Goal: Entertainment & Leisure: Consume media (video, audio)

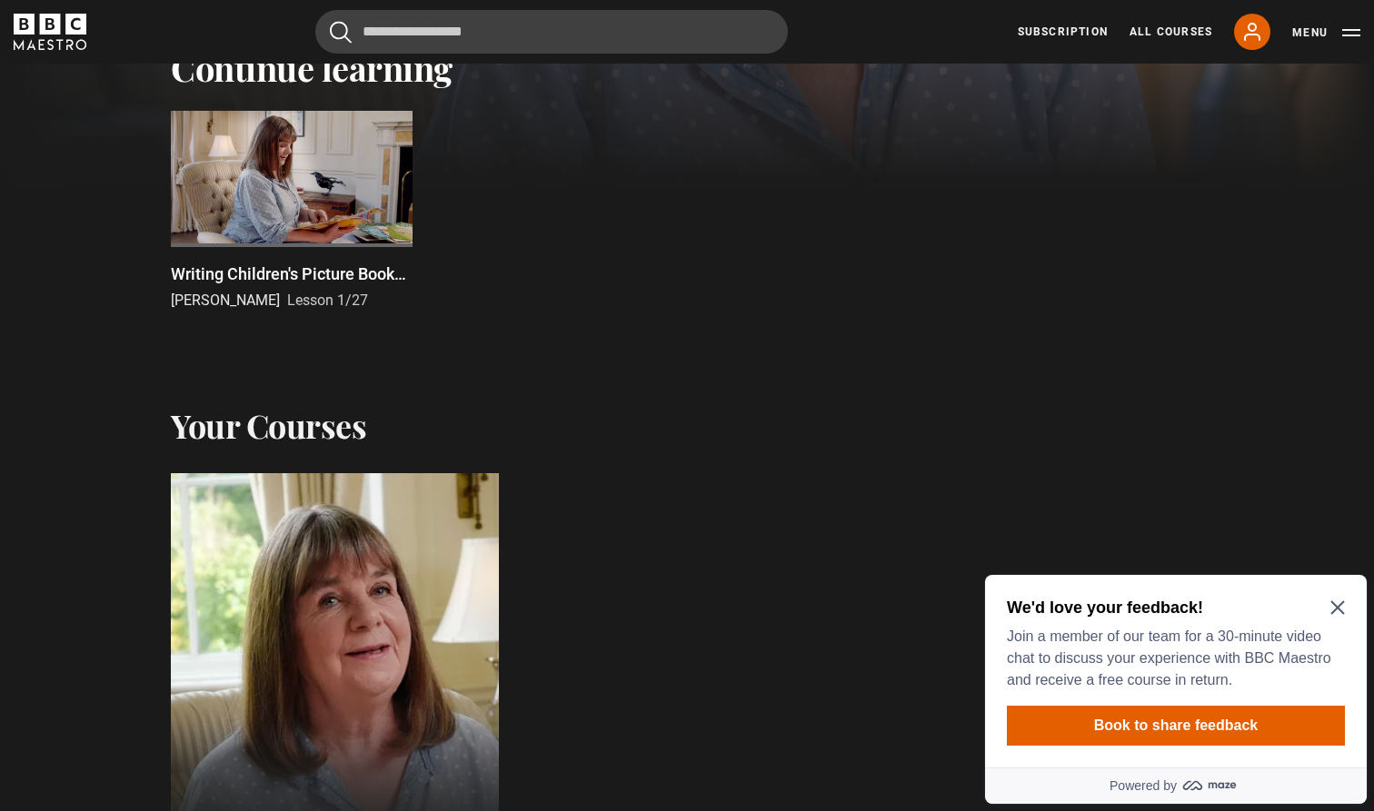
scroll to position [611, 0]
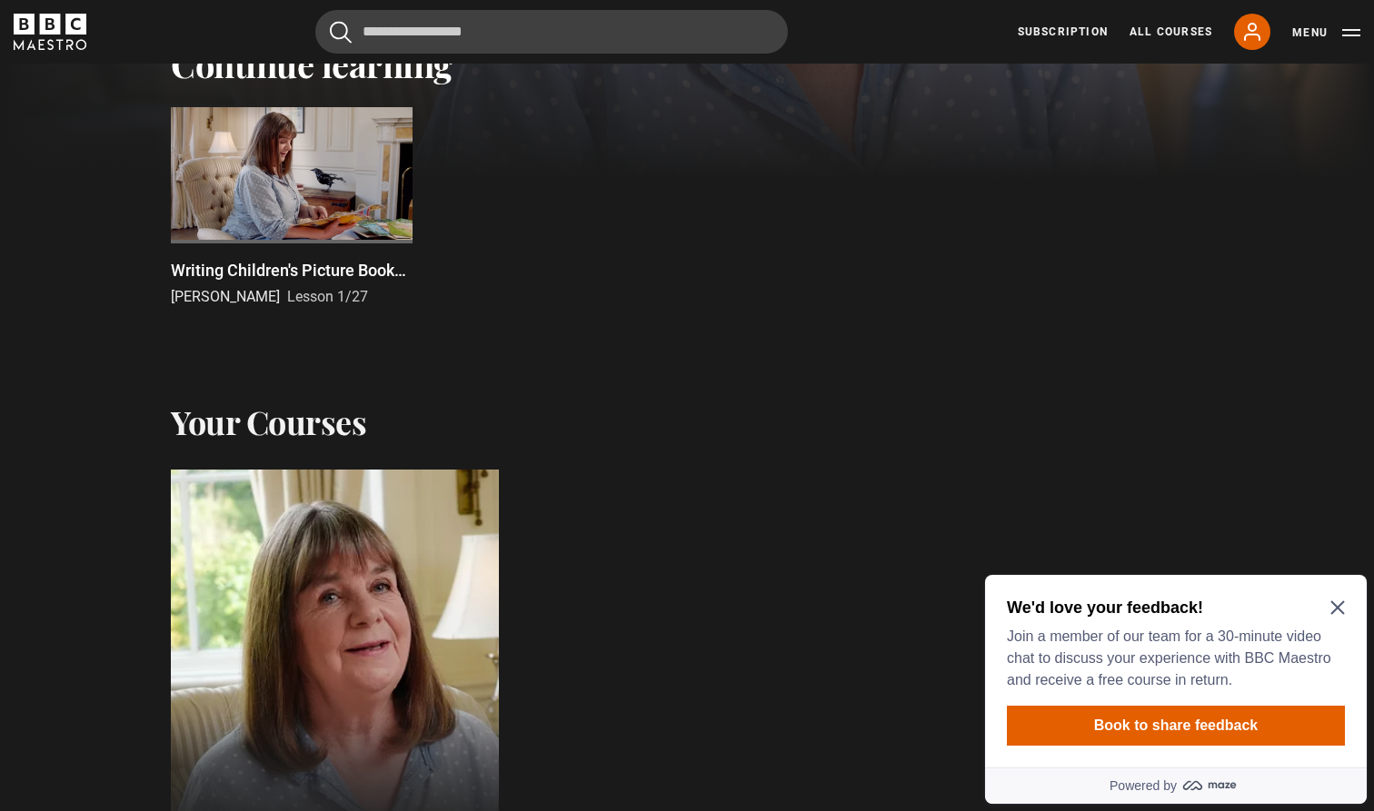
click at [1338, 601] on icon "Close Maze Prompt" at bounding box center [1337, 608] width 15 height 15
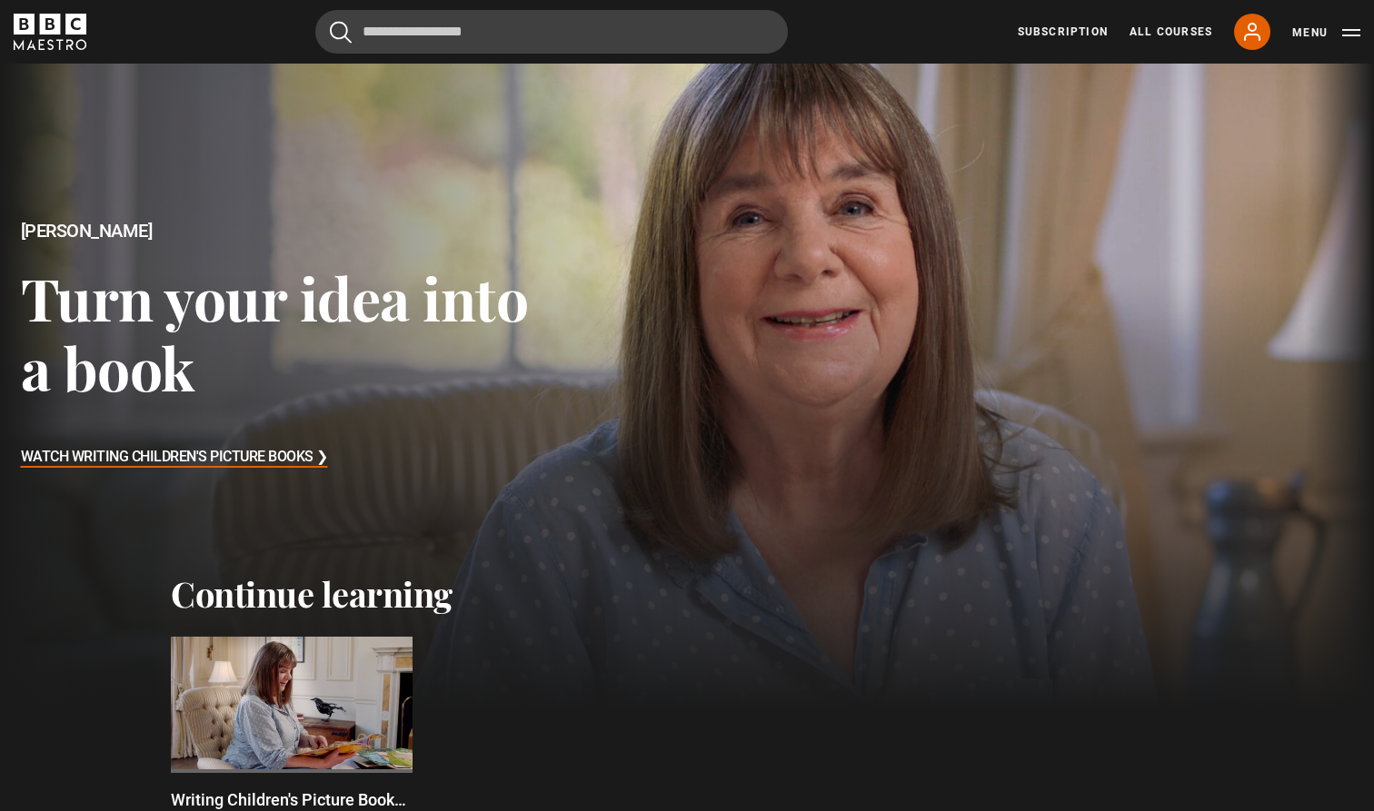
scroll to position [81, 0]
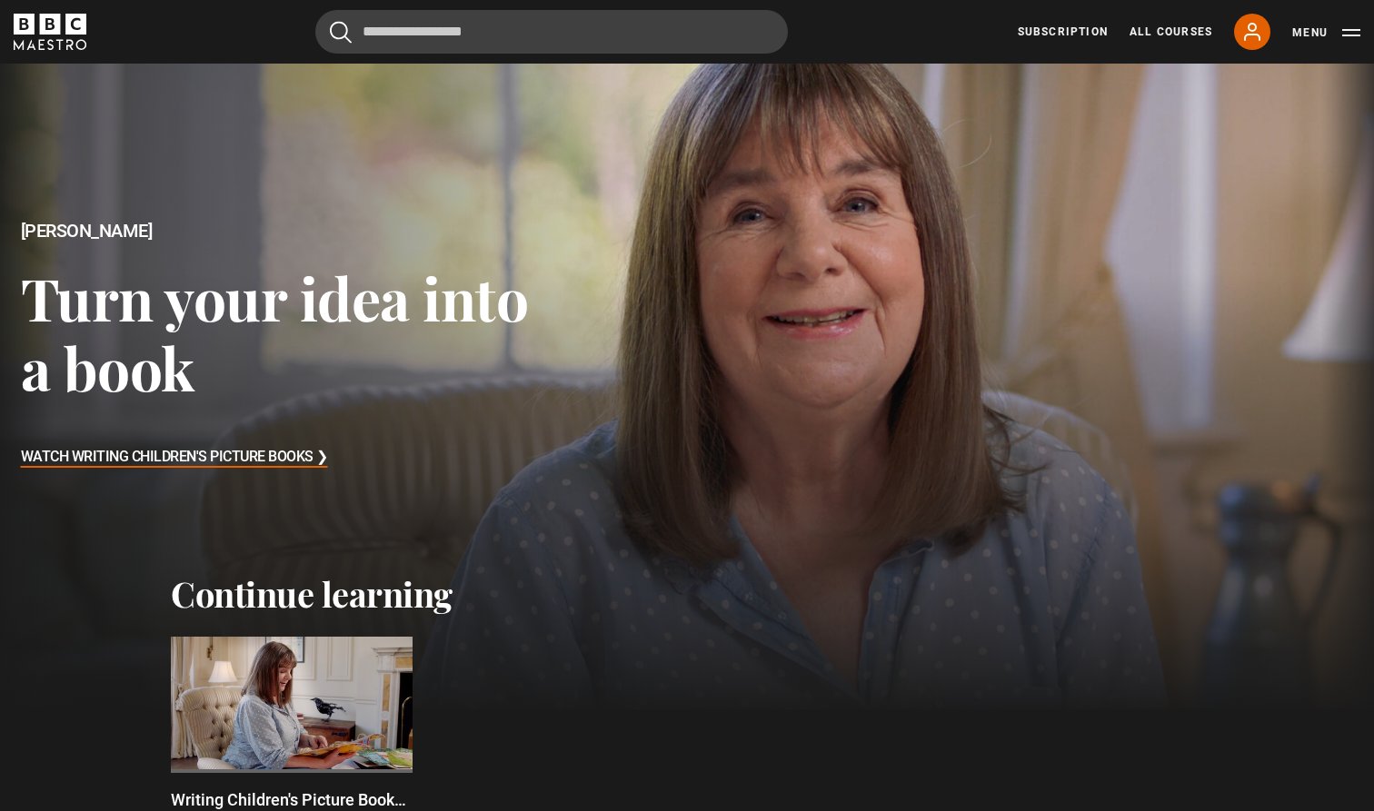
click at [234, 459] on h3 "Watch Writing Children's Picture Books ❯" at bounding box center [174, 457] width 307 height 27
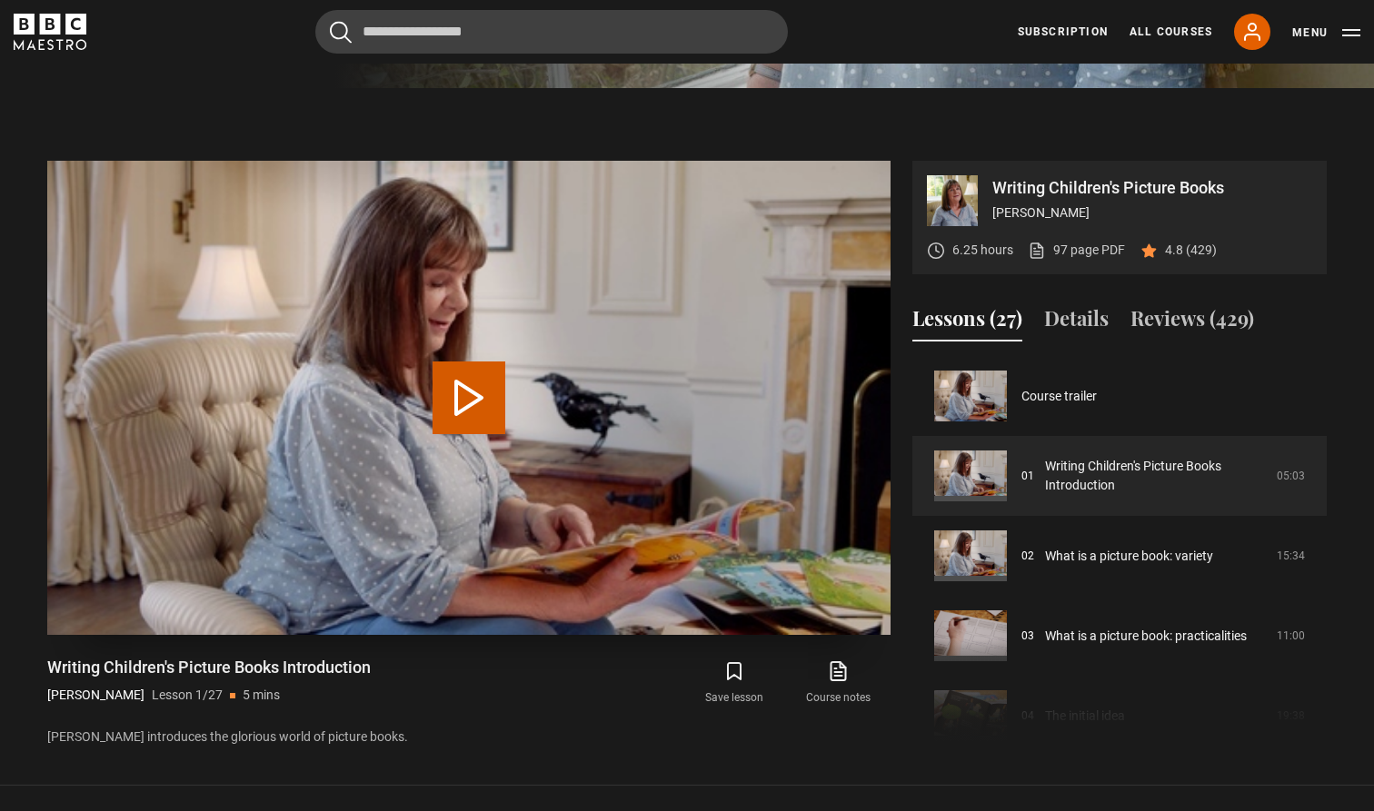
scroll to position [741, 0]
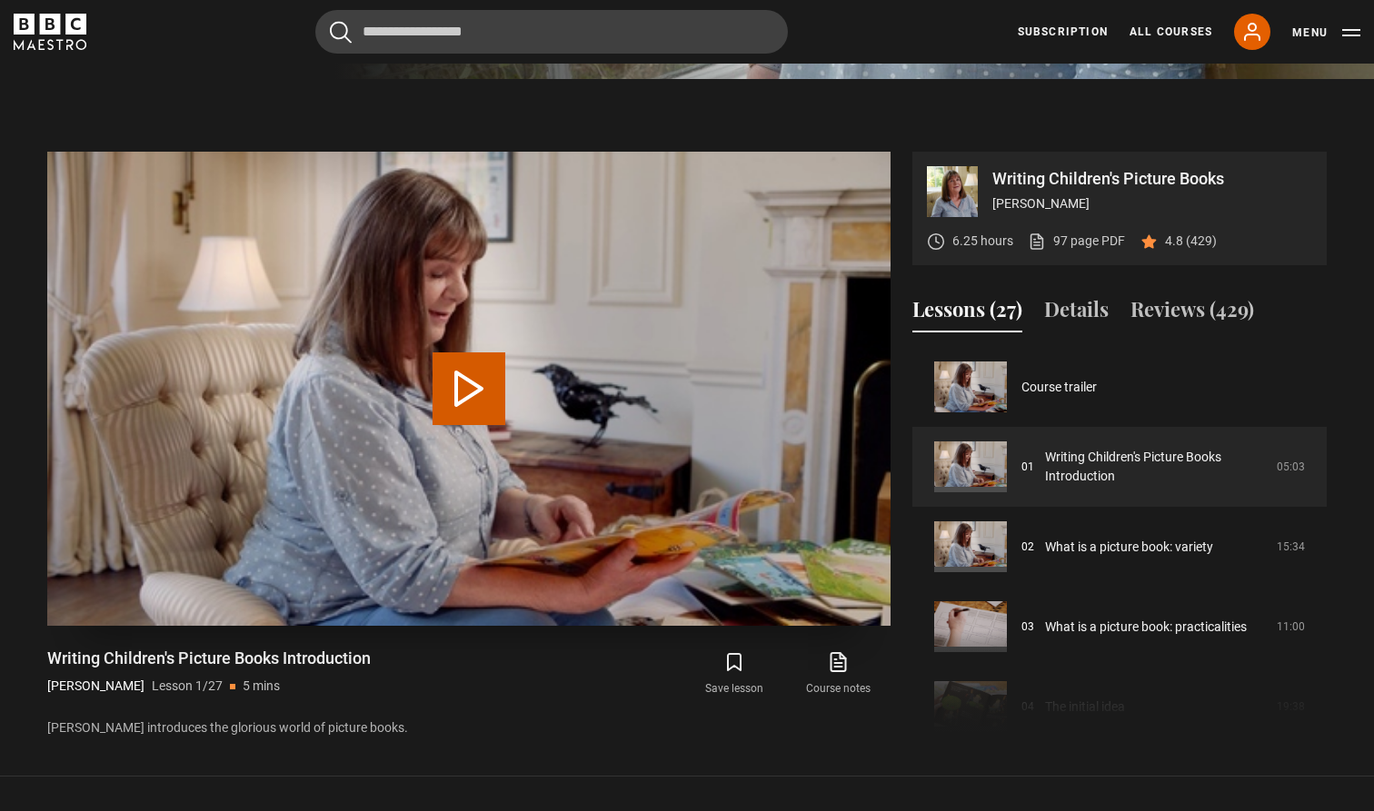
click at [454, 388] on button "Play Lesson Writing Children's Picture Books Introduction" at bounding box center [468, 389] width 73 height 73
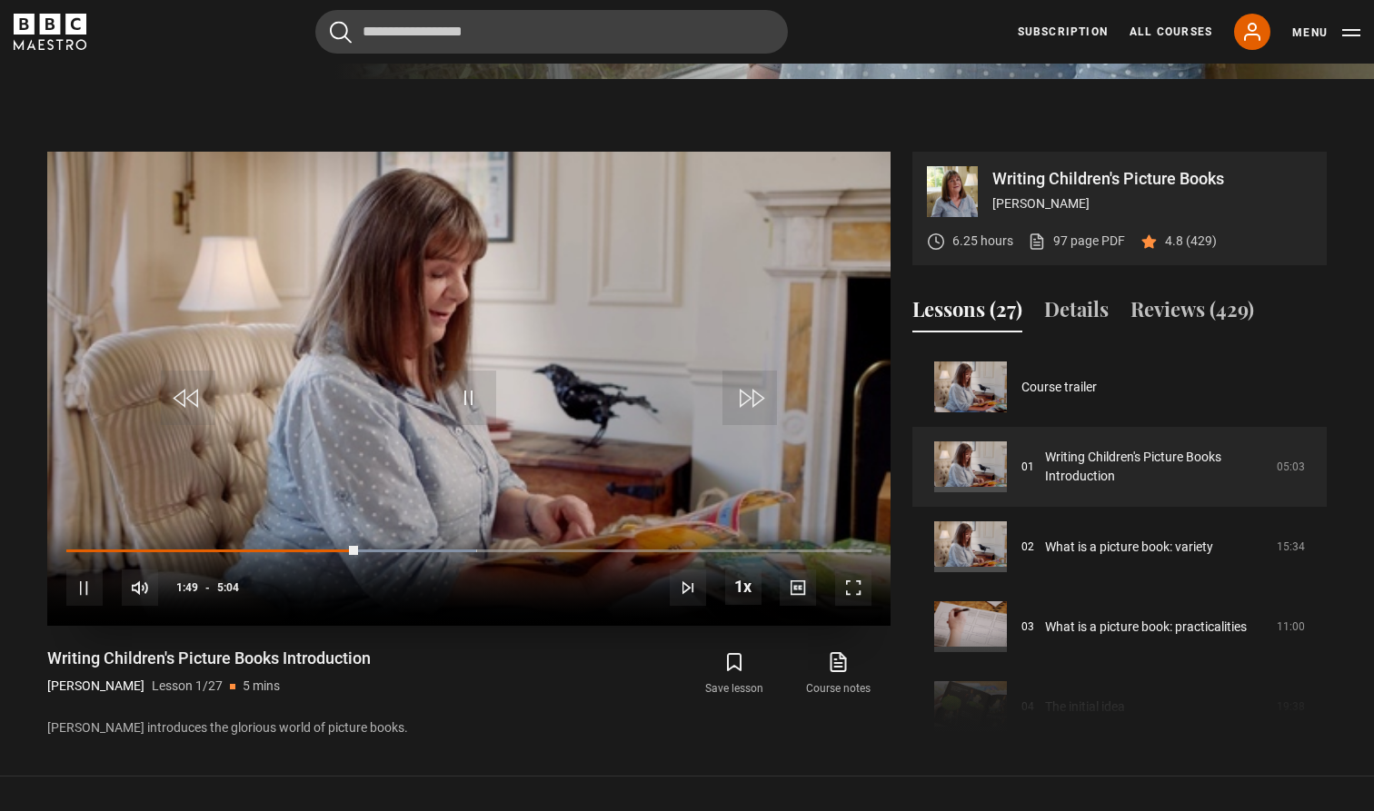
click at [95, 583] on span "Video Player" at bounding box center [84, 588] width 36 height 36
drag, startPoint x: 355, startPoint y: 553, endPoint x: 324, endPoint y: 556, distance: 31.0
click at [324, 556] on div "10s Skip Back 10 seconds Play 10s Skip Forward 10 seconds Loaded : 54.20% 1:45 …" at bounding box center [468, 575] width 843 height 101
click at [85, 594] on span "Video Player" at bounding box center [84, 588] width 36 height 36
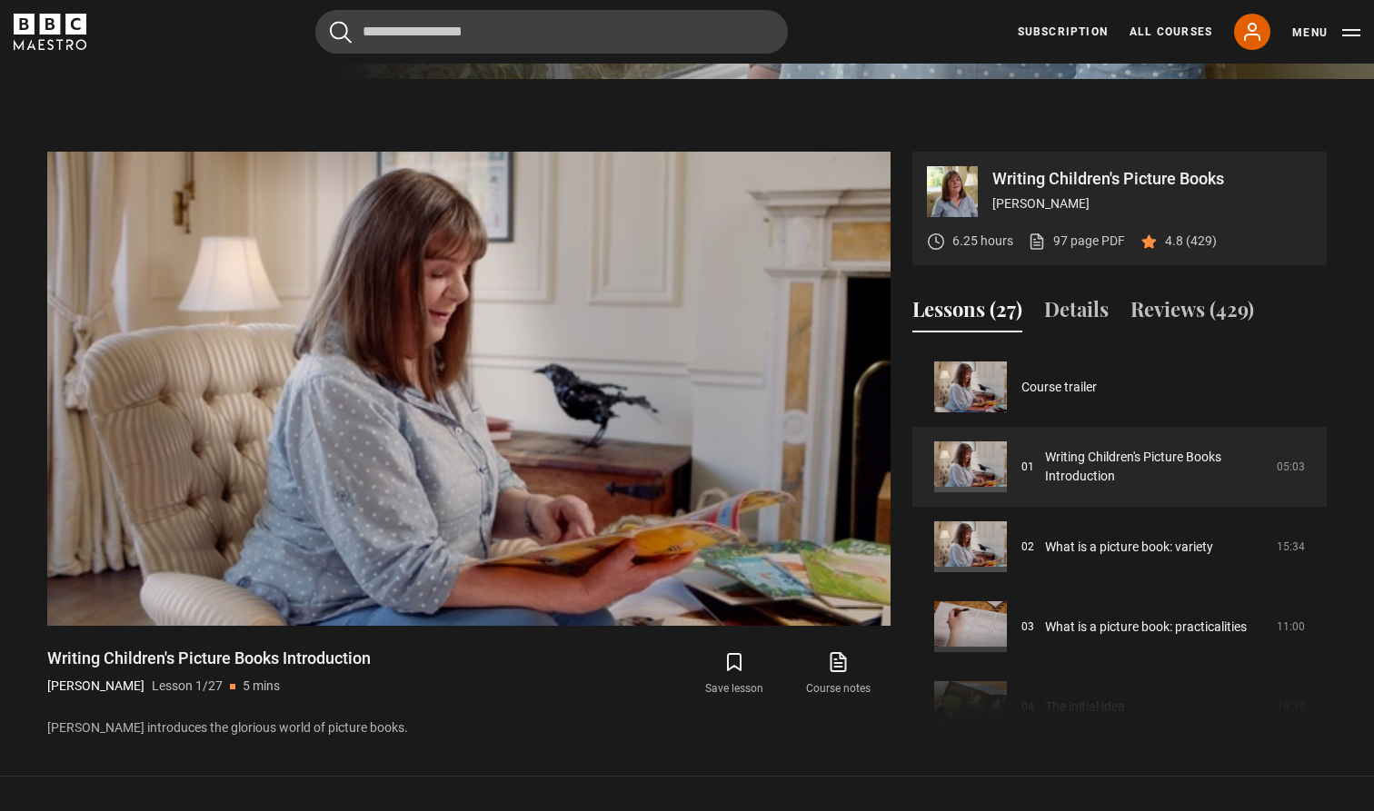
click at [602, 724] on p "Julia introduces the glorious world of picture books." at bounding box center [468, 728] width 843 height 19
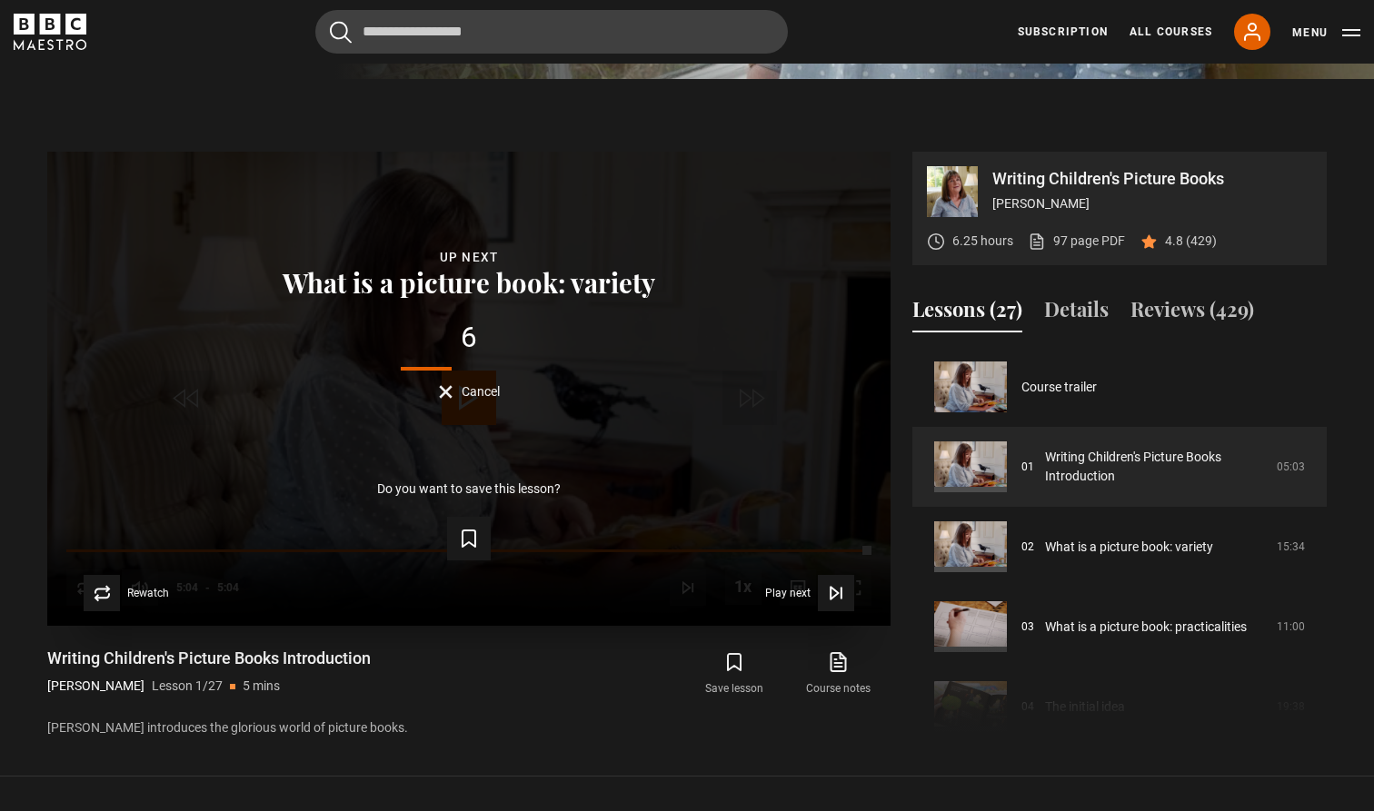
click at [443, 390] on button "Cancel" at bounding box center [469, 392] width 61 height 14
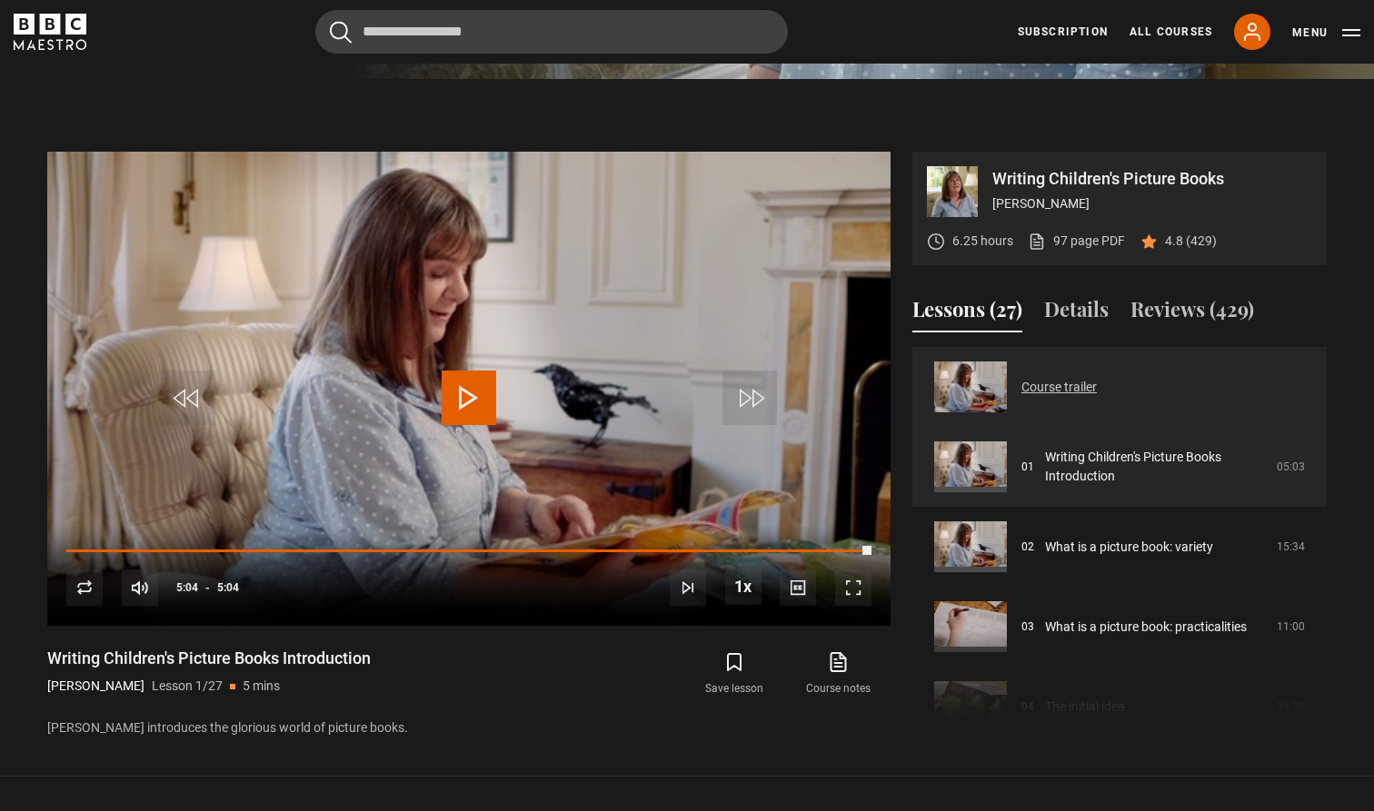
click at [1058, 388] on link "Course trailer" at bounding box center [1058, 387] width 75 height 19
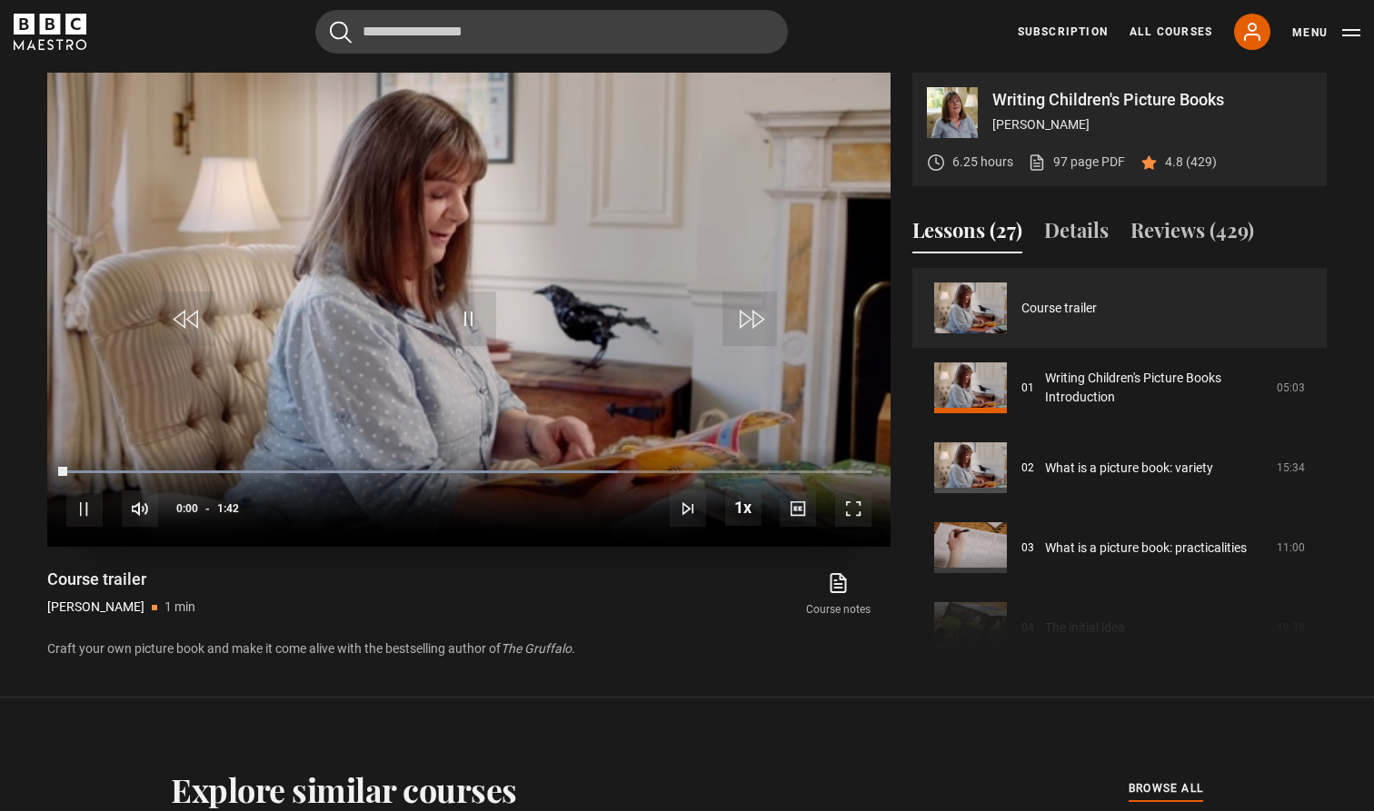
click at [463, 318] on span "Video Player" at bounding box center [469, 319] width 55 height 55
